Goal: Information Seeking & Learning: Learn about a topic

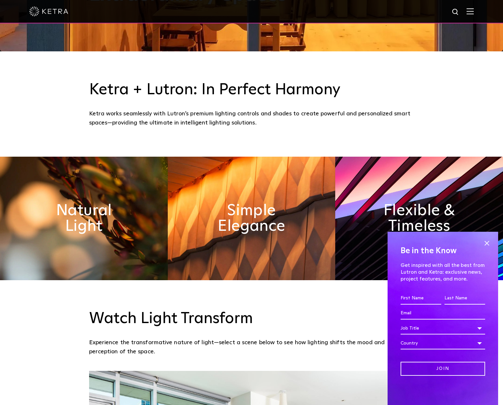
scroll to position [423, 0]
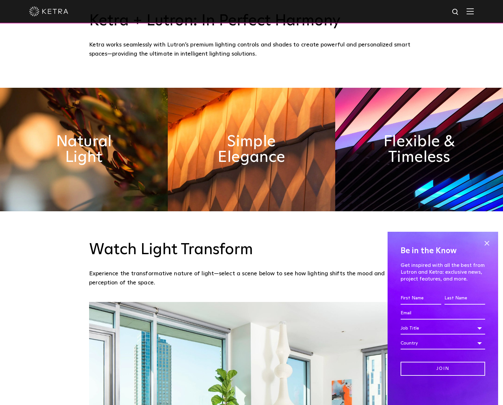
click at [114, 179] on img at bounding box center [84, 150] width 168 height 124
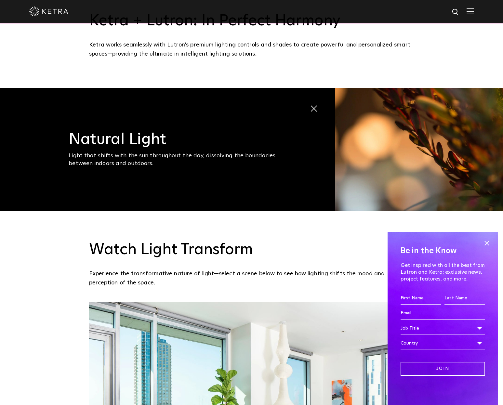
click at [121, 151] on div "Natural Light Light that shifts with the sun throughout the day, dissolving the…" at bounding box center [178, 150] width 219 height 36
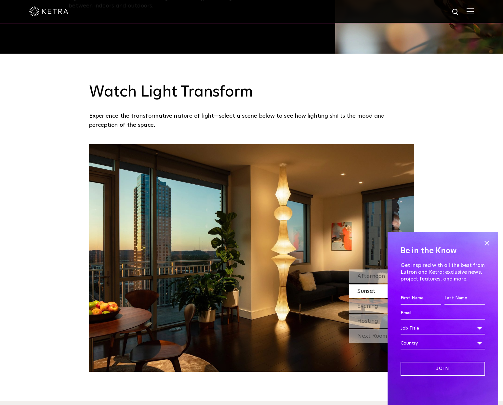
scroll to position [618, 0]
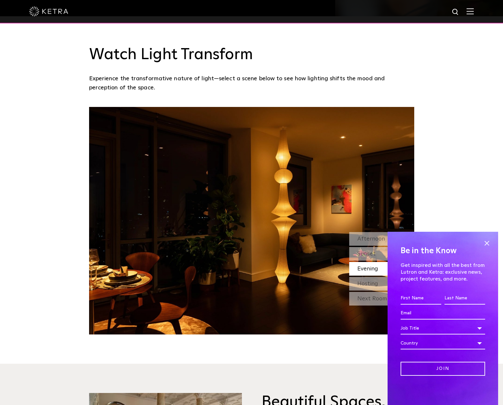
click at [489, 243] on span at bounding box center [487, 243] width 10 height 10
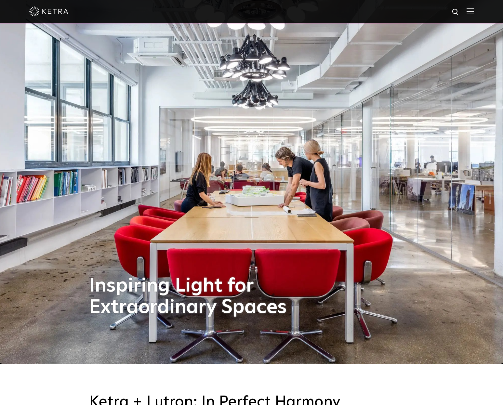
scroll to position [0, 0]
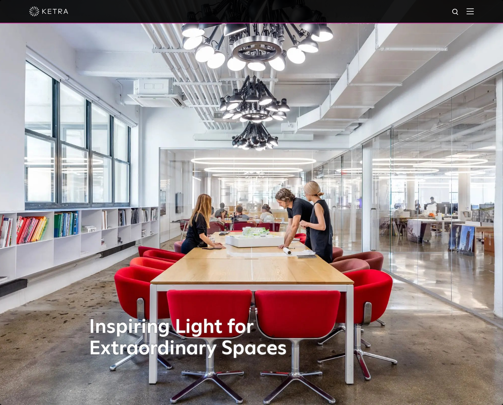
click at [479, 12] on div at bounding box center [251, 11] width 503 height 23
click at [470, 12] on div at bounding box center [251, 11] width 444 height 23
click at [472, 12] on img at bounding box center [470, 11] width 7 height 6
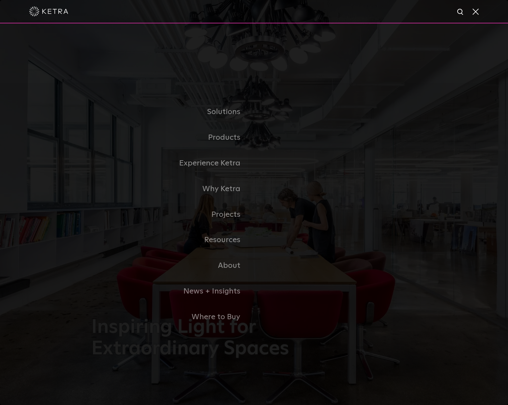
click at [0, 0] on link "Commercial" at bounding box center [0, 0] width 0 height 0
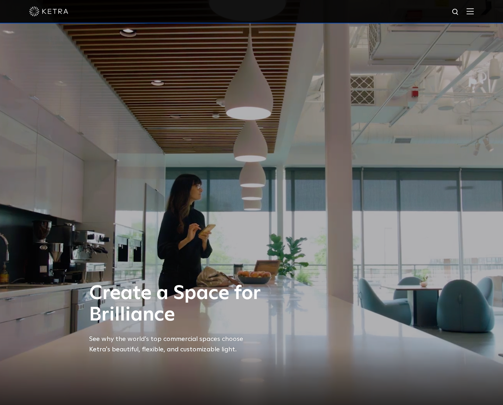
click at [474, 14] on img at bounding box center [470, 11] width 7 height 6
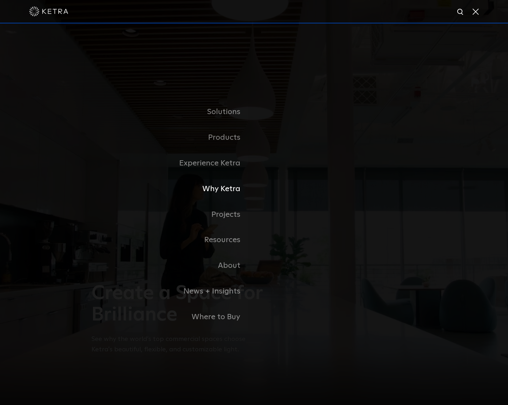
click at [230, 191] on link "Why Ketra" at bounding box center [172, 189] width 163 height 26
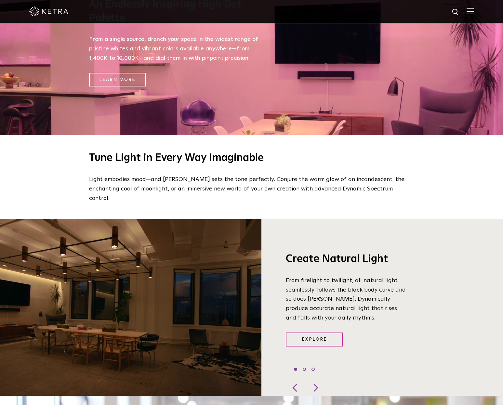
scroll to position [455, 0]
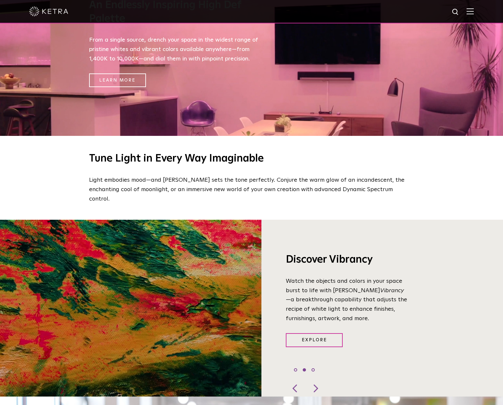
click at [296, 380] on div at bounding box center [296, 388] width 20 height 16
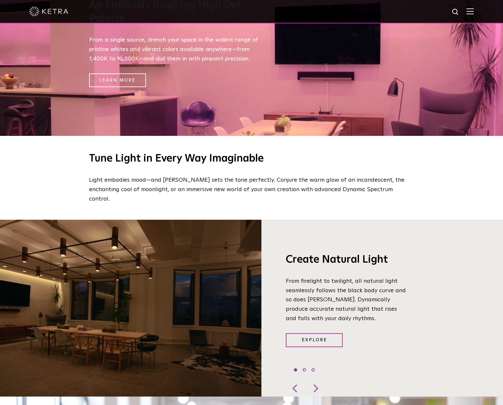
click at [313, 333] on link "Explore" at bounding box center [314, 340] width 57 height 14
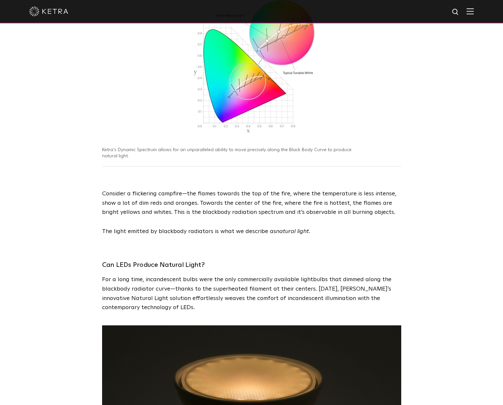
scroll to position [293, 0]
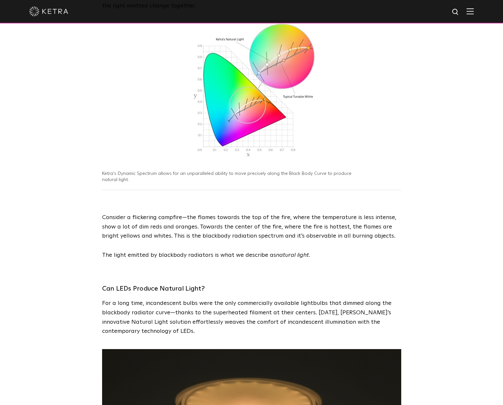
click at [472, 11] on img at bounding box center [470, 11] width 7 height 6
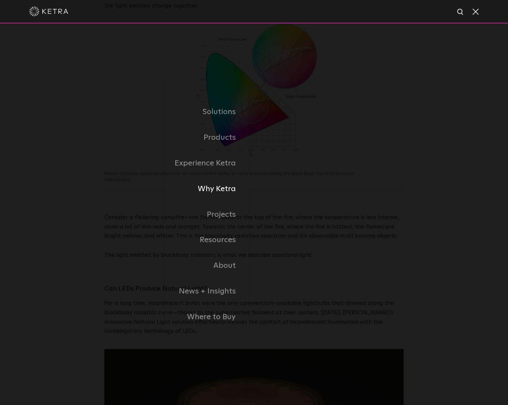
click at [222, 194] on link "Why Ketra" at bounding box center [145, 189] width 218 height 26
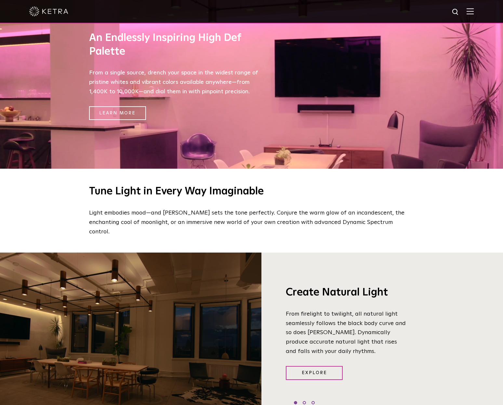
scroll to position [423, 0]
